Goal: Navigation & Orientation: Find specific page/section

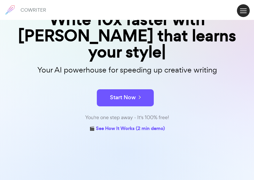
scroll to position [61, 0]
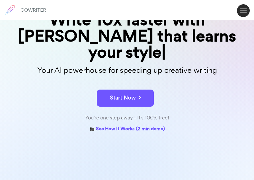
click at [138, 114] on div "You're one step away - It's 100% free!" at bounding box center [127, 118] width 254 height 8
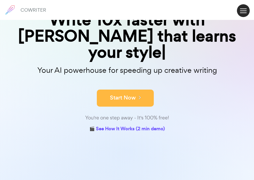
click at [136, 90] on button "Start Now" at bounding box center [125, 98] width 57 height 17
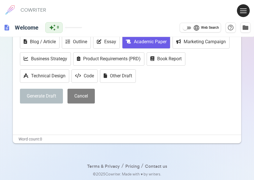
scroll to position [42, 0]
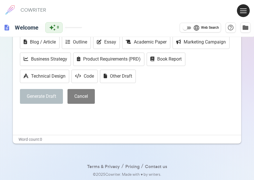
click at [242, 12] on button at bounding box center [243, 10] width 13 height 13
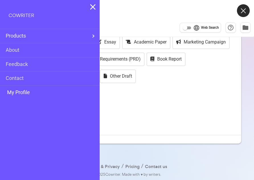
click at [11, 89] on link "My Profile" at bounding box center [18, 93] width 24 height 8
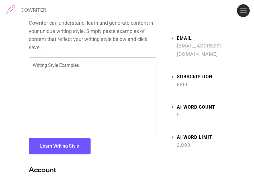
scroll to position [25, 0]
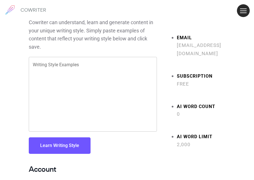
click at [189, 81] on span "Free" at bounding box center [201, 84] width 48 height 8
click at [184, 74] on strong "Subscription" at bounding box center [201, 76] width 48 height 8
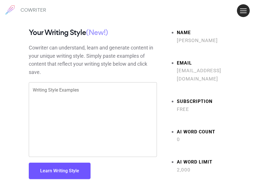
scroll to position [0, 0]
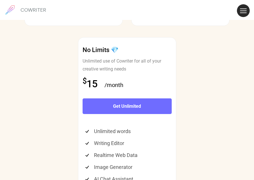
scroll to position [2073, 0]
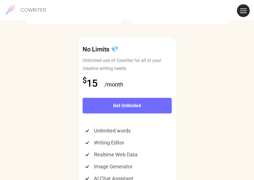
click at [52, 17] on div "Cancel any time" at bounding box center [73, 8] width 89 height 17
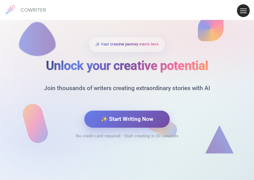
scroll to position [3109, 0]
click at [243, 11] on button at bounding box center [243, 10] width 13 height 13
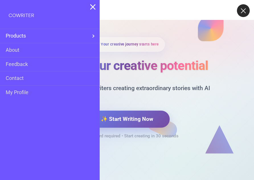
click at [92, 38] on span at bounding box center [93, 36] width 2 height 8
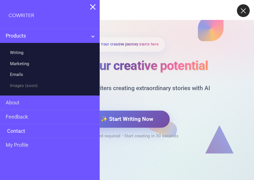
click at [18, 131] on link "Contact" at bounding box center [15, 131] width 19 height 8
click at [16, 101] on link "About" at bounding box center [13, 103] width 15 height 8
click at [106, 103] on p "Join thousands of writers creating extraordinary stories with AI" at bounding box center [127, 93] width 197 height 36
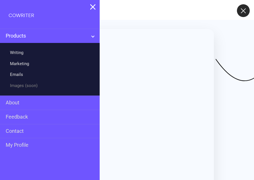
scroll to position [2732, 0]
click at [93, 2] on div "COWRITER" at bounding box center [50, 14] width 100 height 29
click at [93, 6] on img at bounding box center [92, 7] width 5 height 6
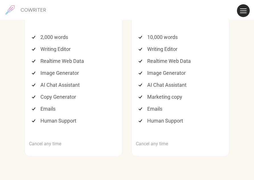
scroll to position [1942, 0]
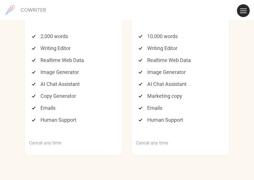
click at [241, 12] on button at bounding box center [243, 10] width 13 height 13
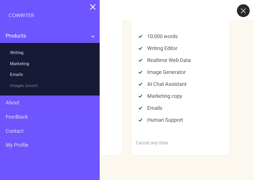
click at [161, 78] on li "Image Generator" at bounding box center [182, 72] width 86 height 12
click at [105, 78] on li "Image Generator" at bounding box center [75, 72] width 86 height 12
click at [30, 144] on link "My Profile" at bounding box center [18, 145] width 24 height 8
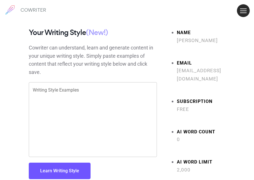
click at [238, 9] on button at bounding box center [243, 10] width 13 height 13
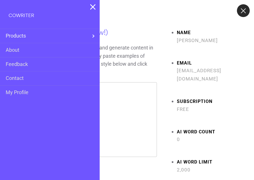
click at [168, 71] on ul "Name maria silvia rubbi Email mariasilviarubbi@gmail.com Subscription Free AI W…" at bounding box center [196, 101] width 60 height 146
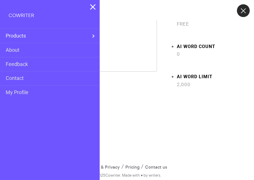
scroll to position [85, 0]
click at [91, 8] on img at bounding box center [92, 7] width 5 height 6
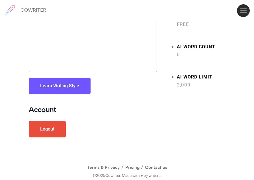
click at [48, 122] on link "Logout" at bounding box center [47, 129] width 37 height 17
